Goal: Task Accomplishment & Management: Use online tool/utility

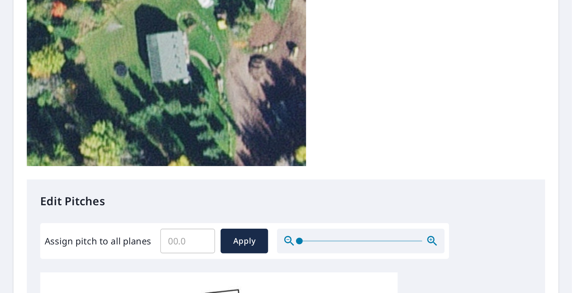
scroll to position [186, 0]
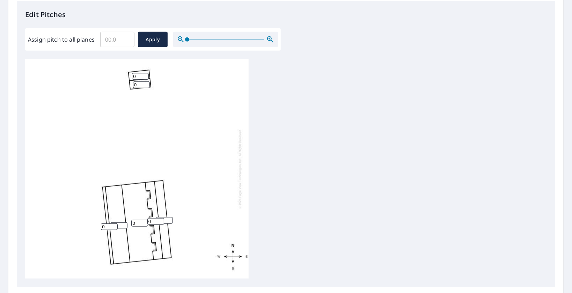
click at [154, 221] on input "0" at bounding box center [155, 221] width 17 height 7
type input "12"
click at [138, 221] on input "0" at bounding box center [139, 223] width 17 height 7
click at [169, 220] on input "0" at bounding box center [164, 220] width 17 height 7
click at [165, 220] on input "0" at bounding box center [164, 220] width 17 height 7
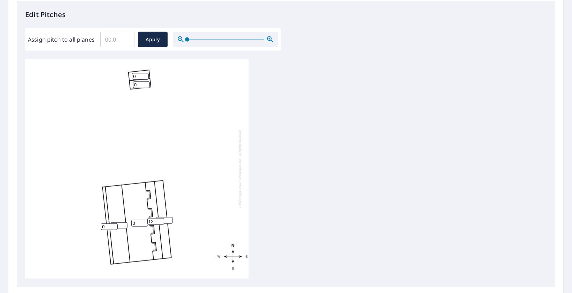
type input "3"
click at [141, 225] on input "0" at bounding box center [139, 223] width 17 height 7
type input "6"
click at [125, 227] on input "0" at bounding box center [119, 225] width 17 height 7
click at [118, 227] on input "0" at bounding box center [119, 225] width 17 height 7
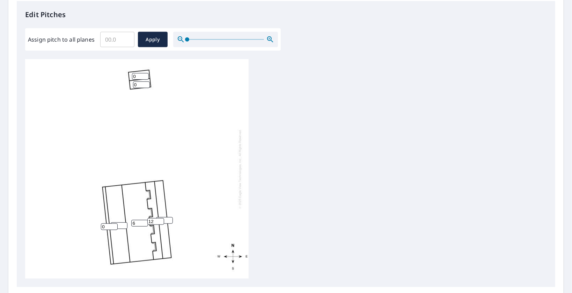
type input "6"
click at [109, 226] on input "0" at bounding box center [109, 226] width 17 height 7
type input "6"
click at [197, 186] on div "6 6 3 12 6 0 0" at bounding box center [136, 168] width 223 height 219
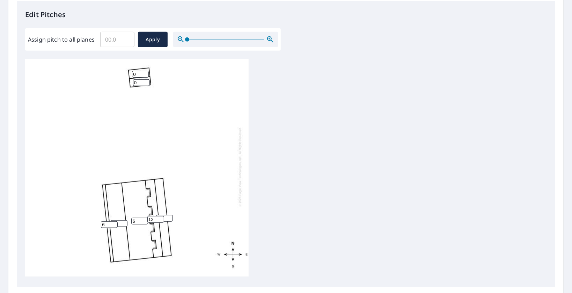
click at [165, 215] on input "3" at bounding box center [164, 218] width 17 height 7
type input "4"
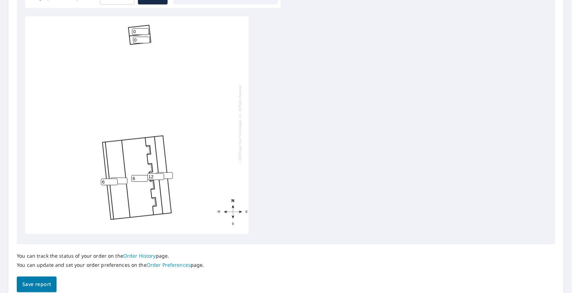
scroll to position [231, 0]
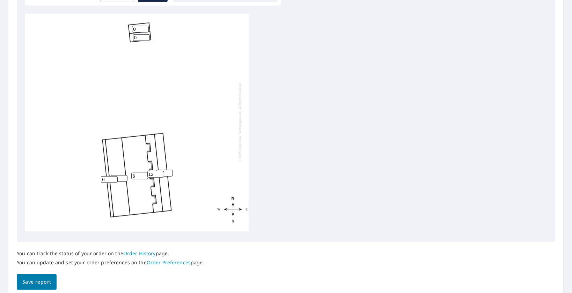
click at [119, 175] on input "6" at bounding box center [119, 178] width 17 height 7
type input "12"
click at [46, 279] on span "Save report" at bounding box center [36, 281] width 29 height 9
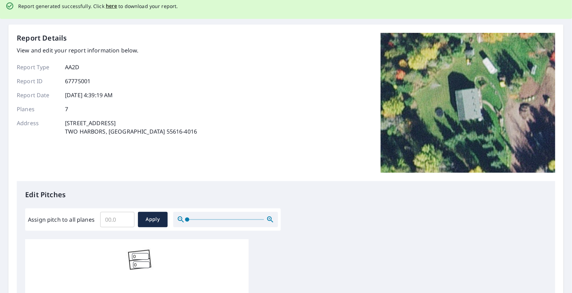
scroll to position [0, 0]
